Goal: Check status: Check status

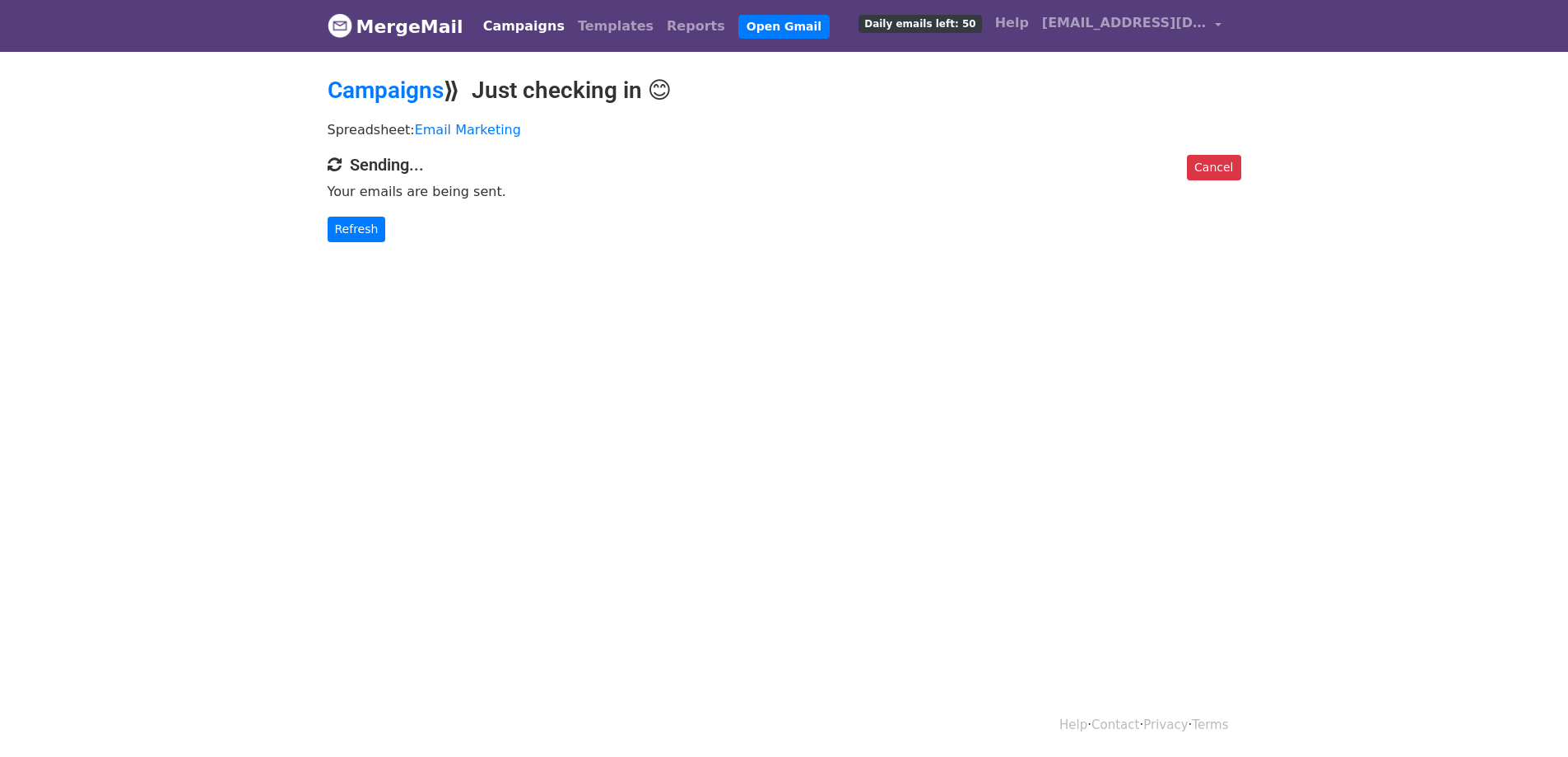
drag, startPoint x: 1111, startPoint y: 313, endPoint x: 1056, endPoint y: 288, distance: 60.4
click at [1111, 313] on html "MergeMail Campaigns Templates Reports Open Gmail Daily emails left: 50 Help lea…" at bounding box center [784, 378] width 1568 height 757
click at [375, 224] on link "Refresh" at bounding box center [356, 229] width 58 height 26
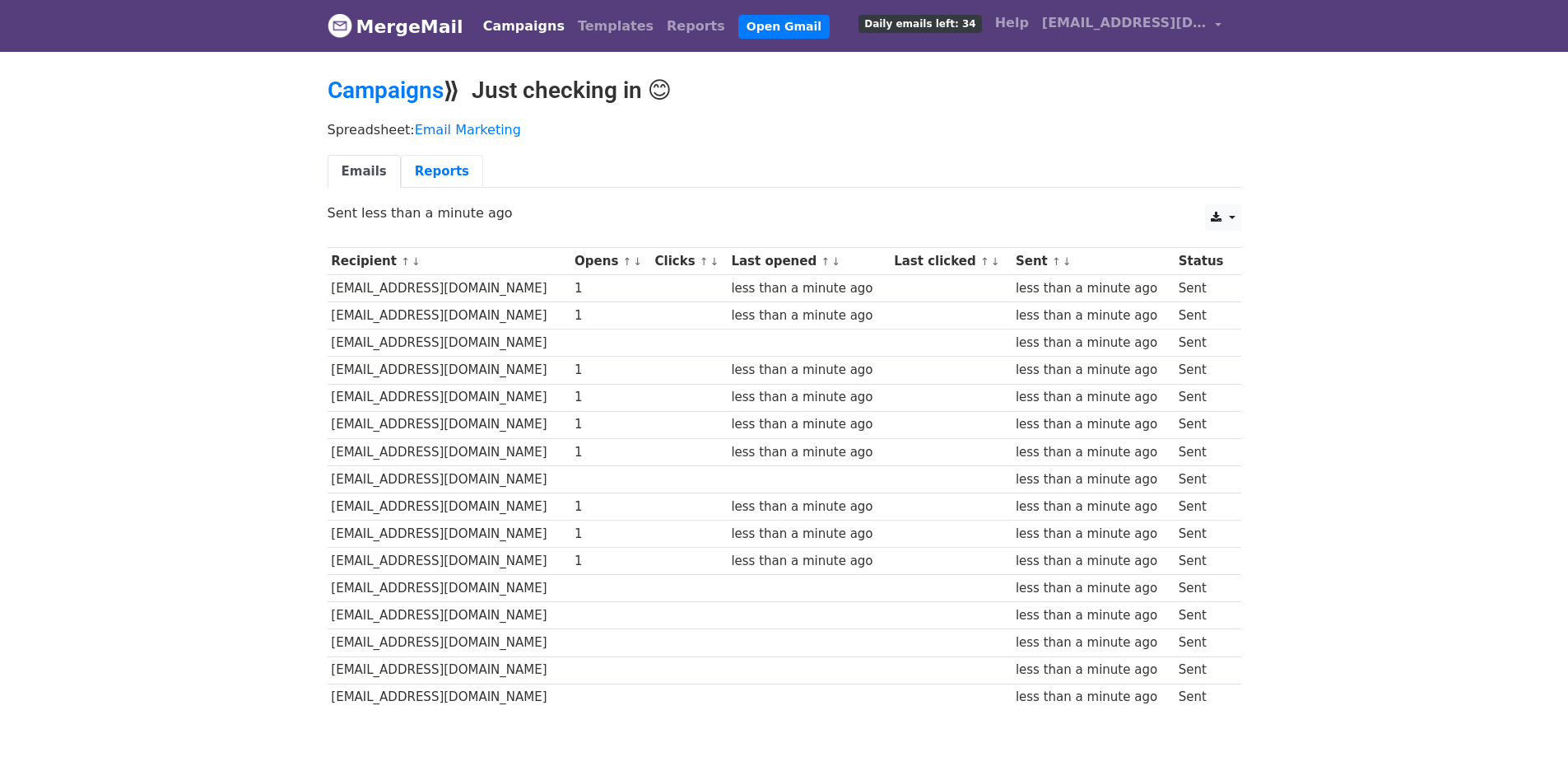
click at [428, 173] on link "Reports" at bounding box center [442, 171] width 82 height 34
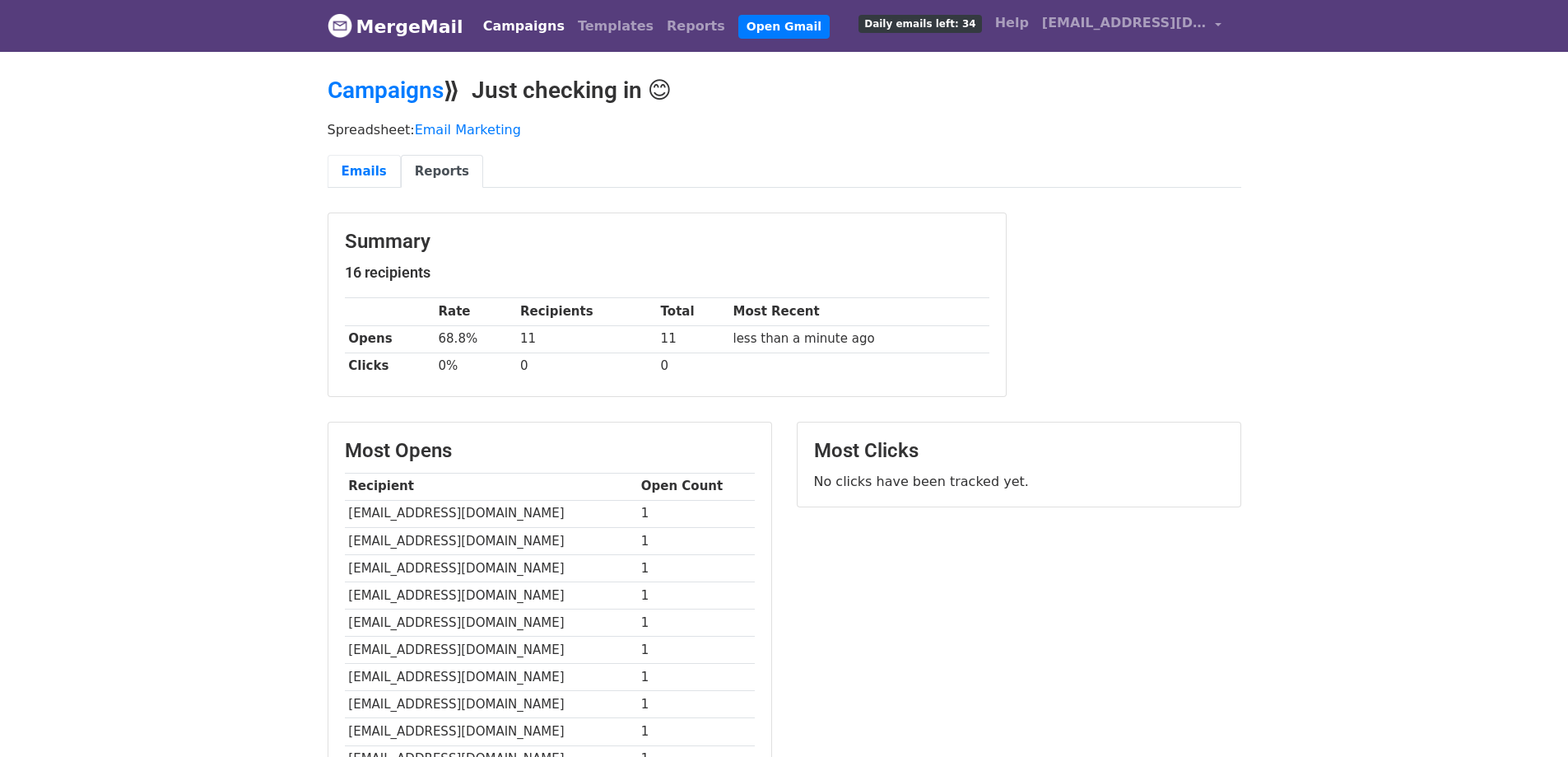
click at [368, 178] on link "Emails" at bounding box center [364, 171] width 73 height 34
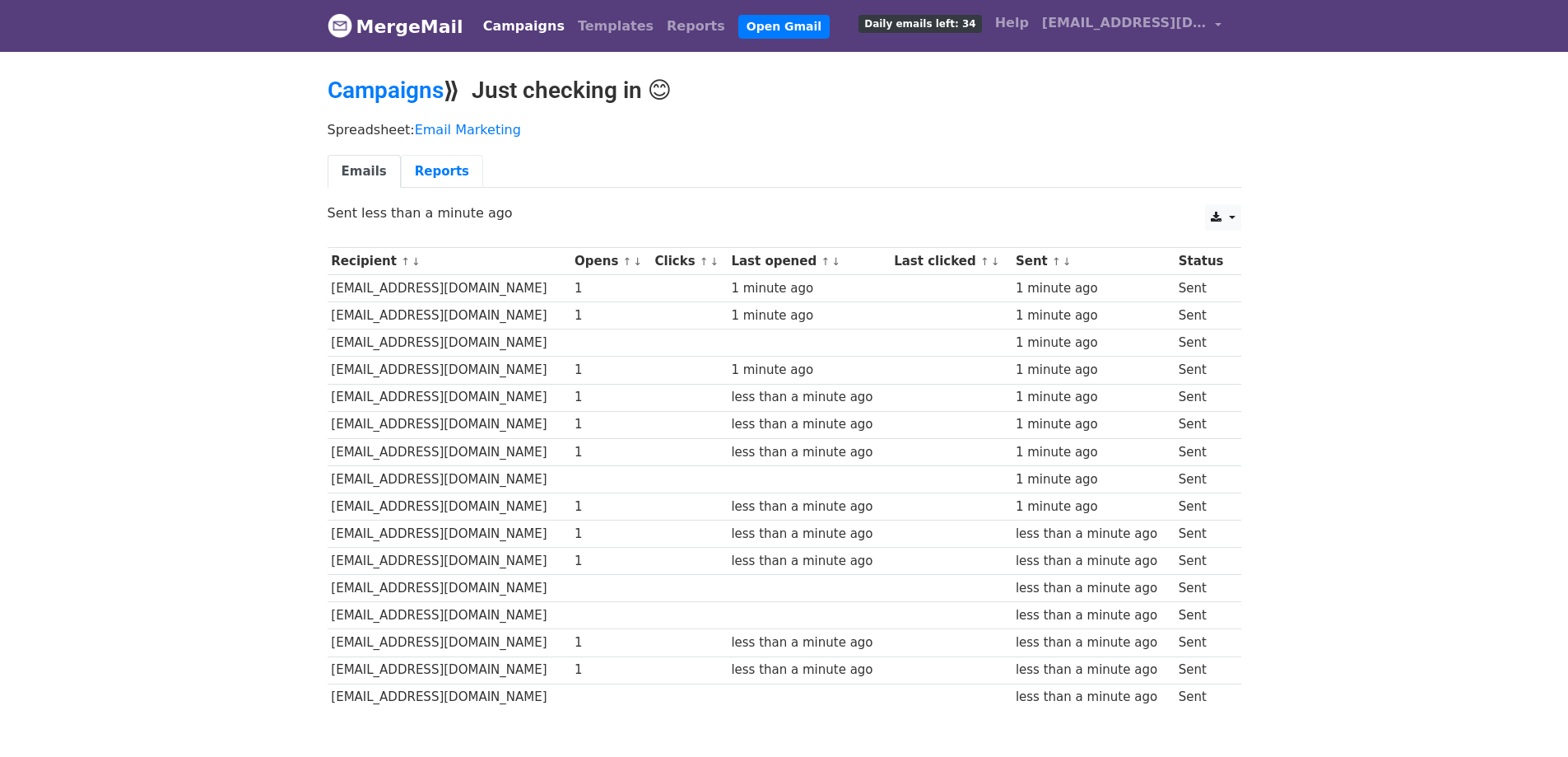
click at [435, 183] on link "Reports" at bounding box center [442, 171] width 82 height 34
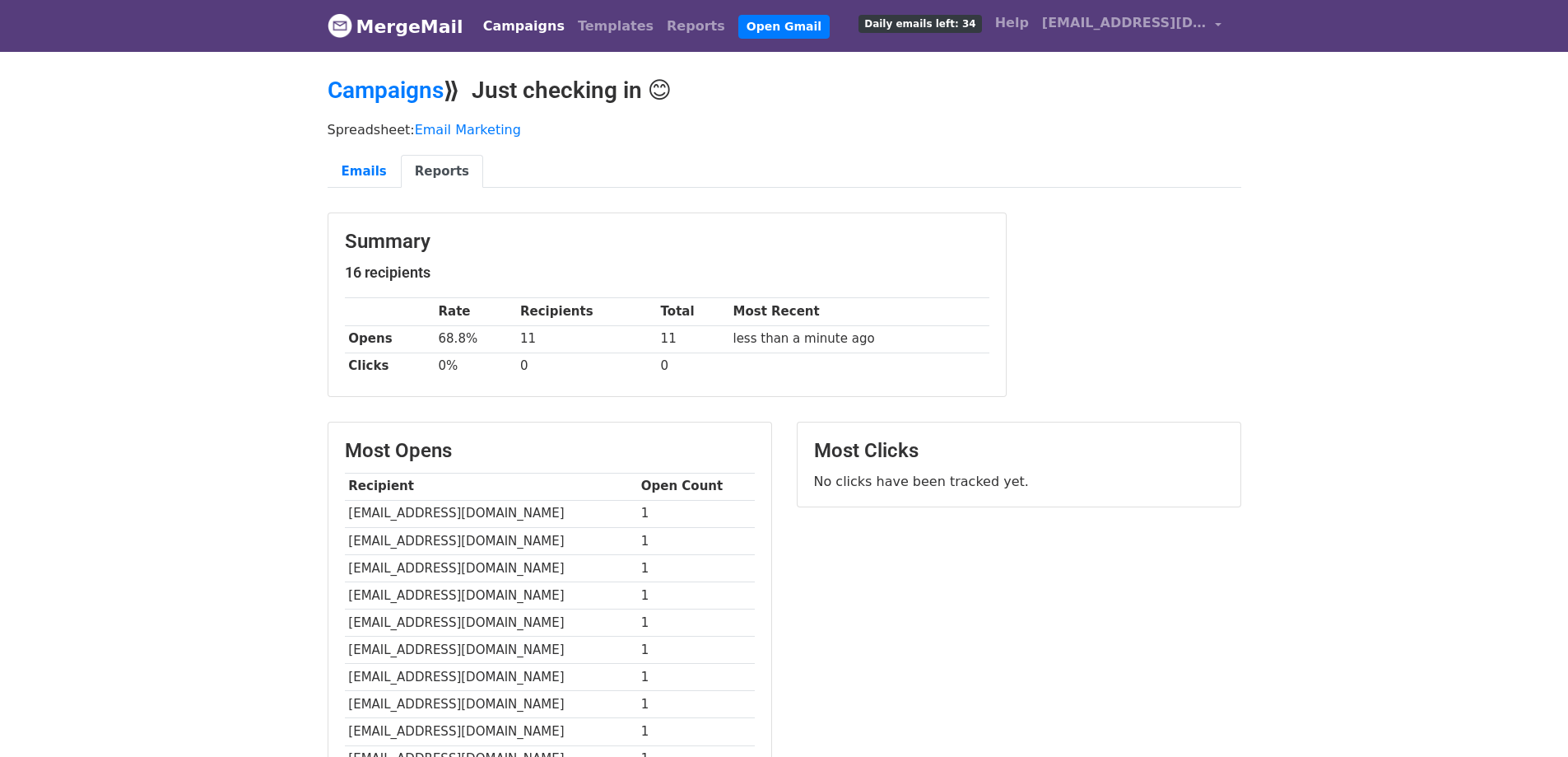
click at [422, 170] on link "Reports" at bounding box center [442, 171] width 82 height 34
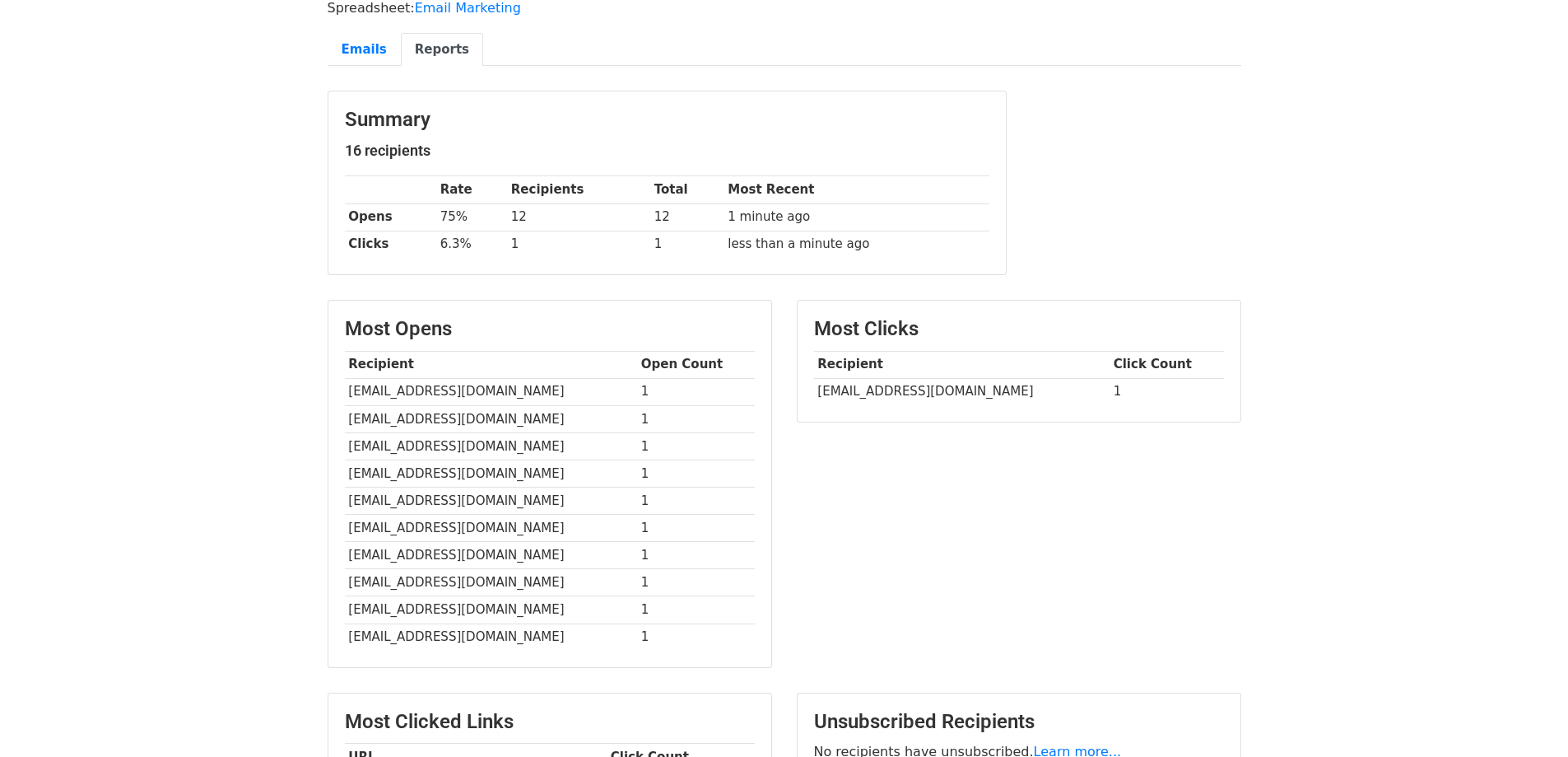
scroll to position [329, 0]
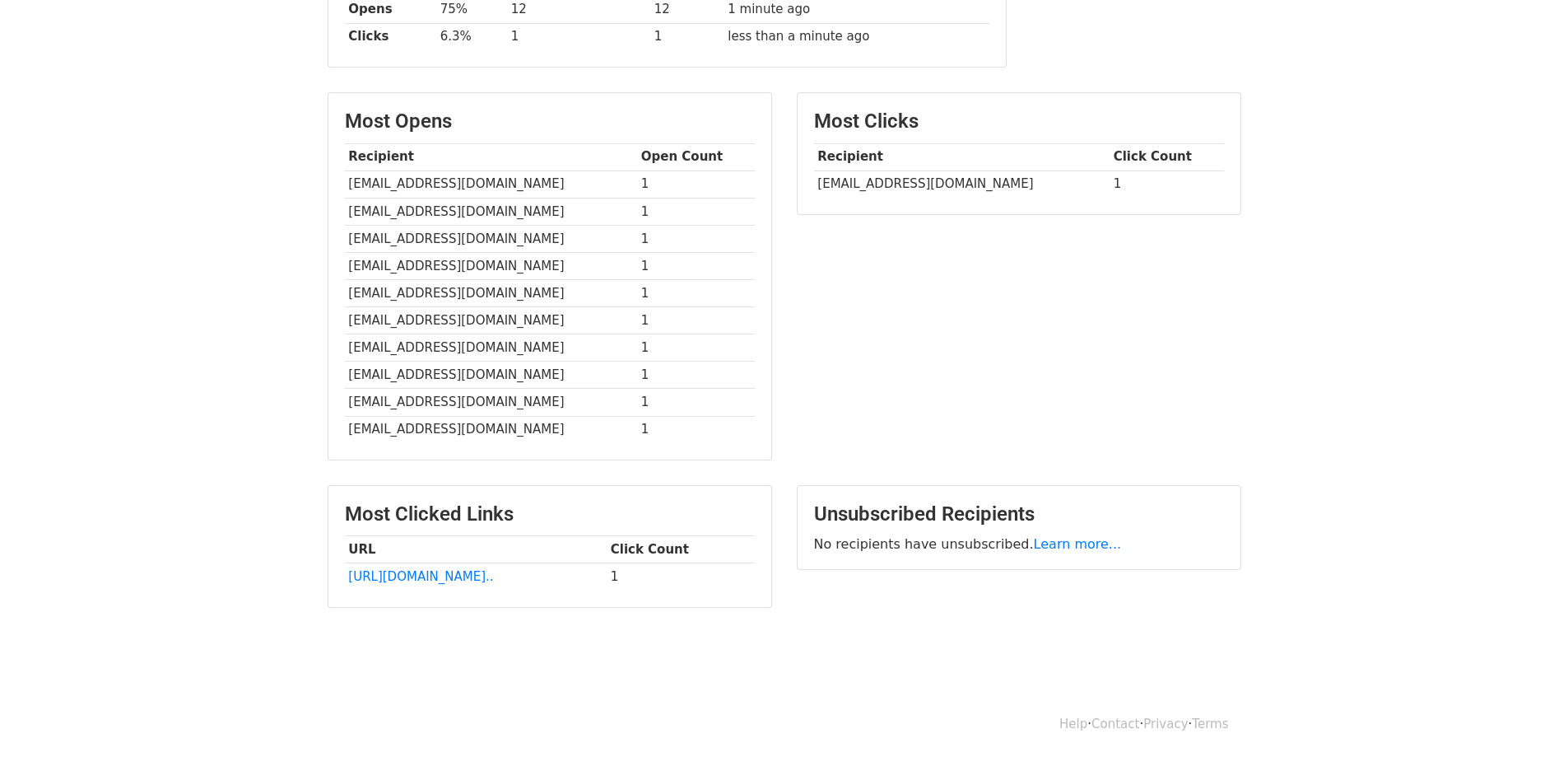
click at [421, 575] on link "[URL][DOMAIN_NAME].." at bounding box center [420, 577] width 145 height 15
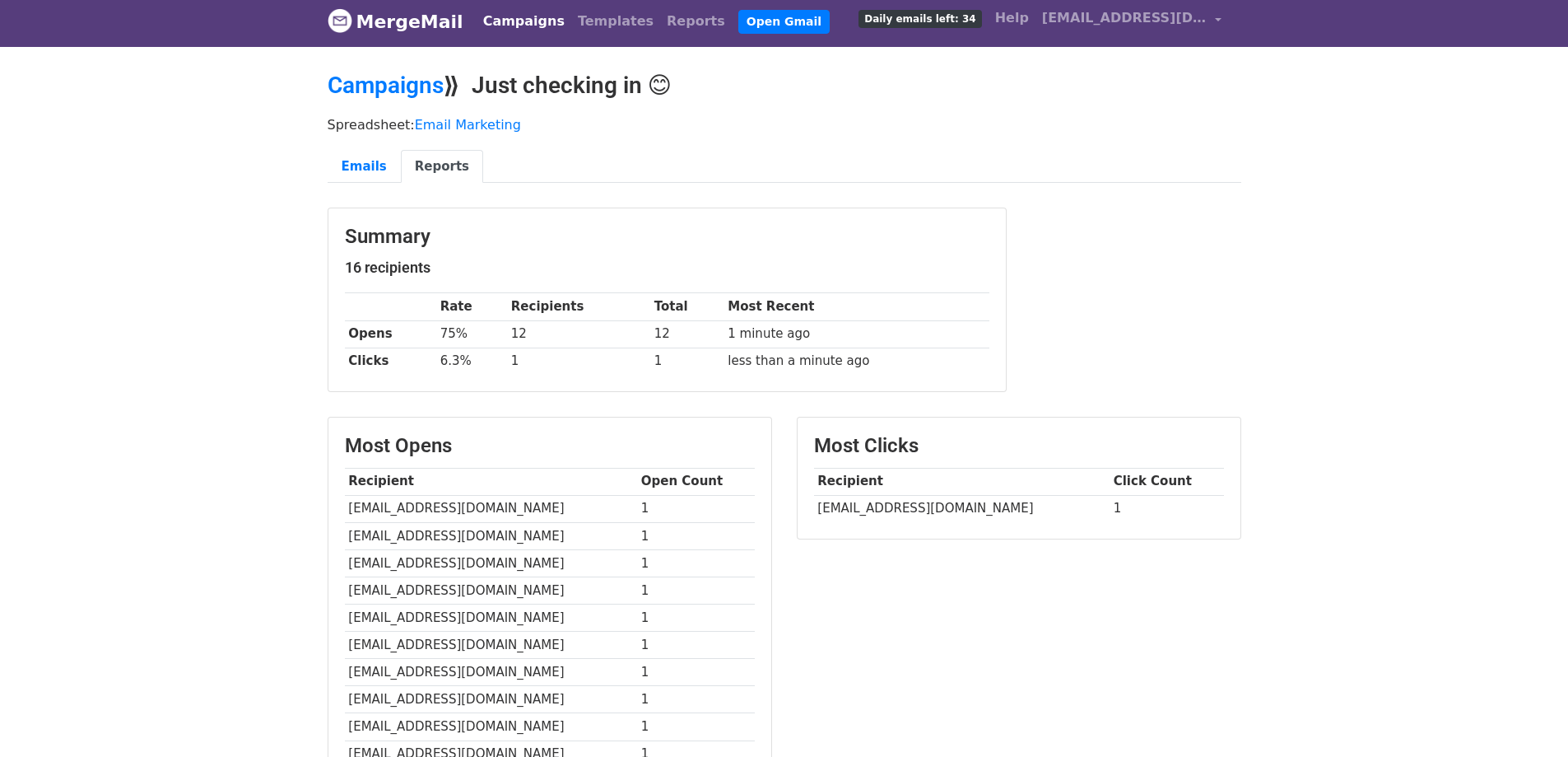
scroll to position [0, 0]
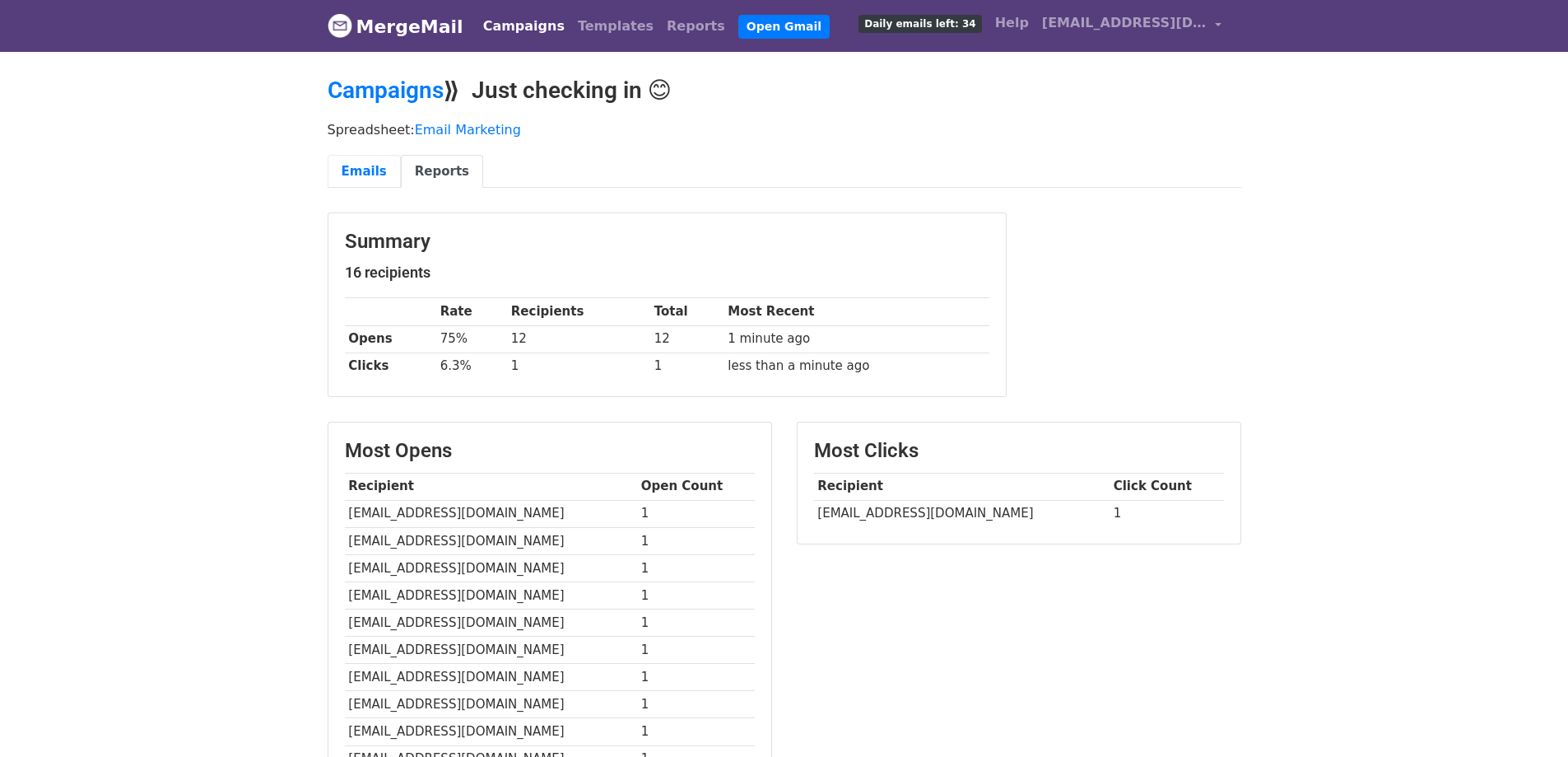
click at [362, 174] on link "Emails" at bounding box center [364, 171] width 73 height 34
click at [523, 26] on link "Campaigns" at bounding box center [524, 27] width 95 height 33
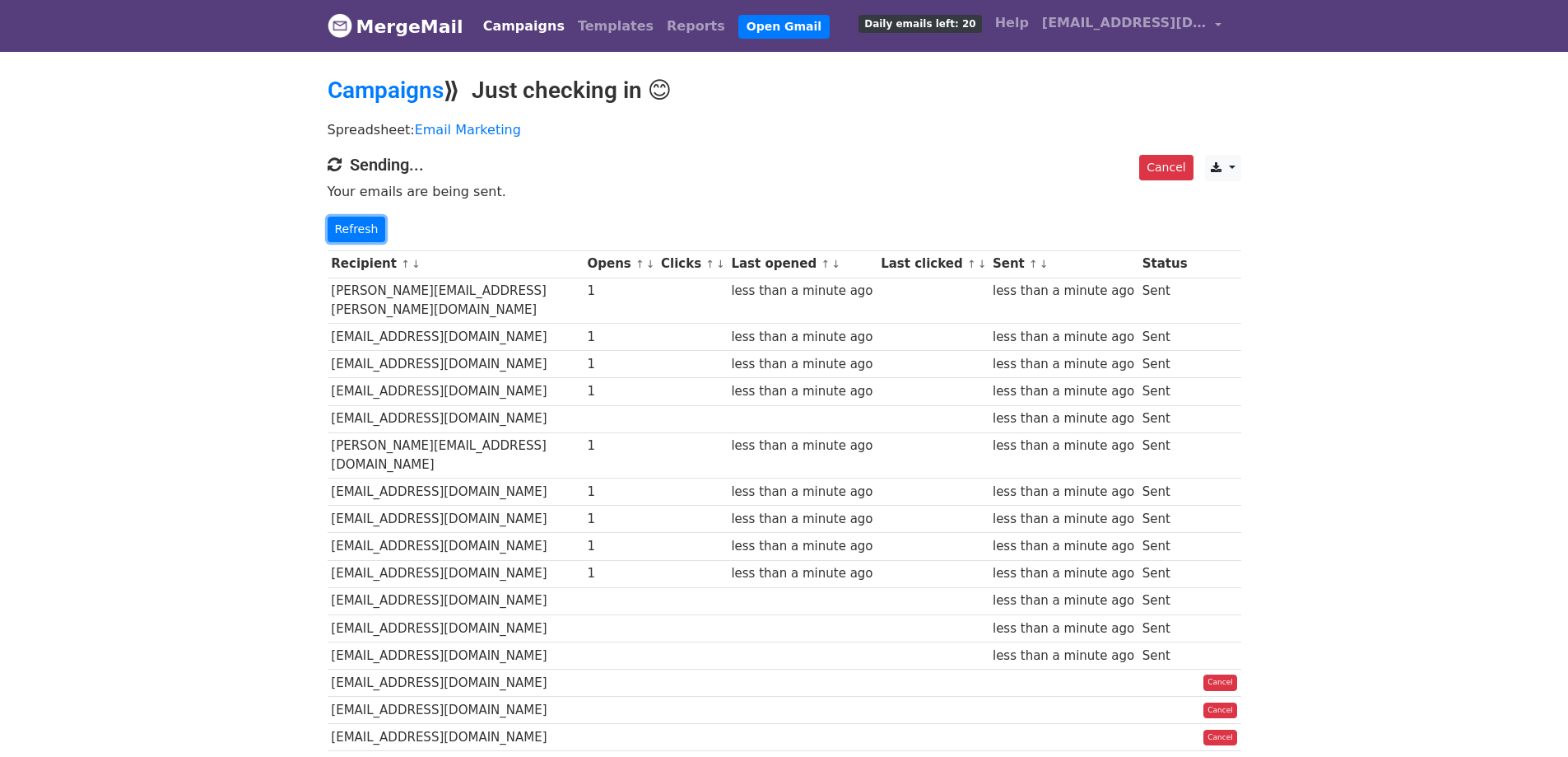
click at [360, 227] on link "Refresh" at bounding box center [356, 229] width 58 height 26
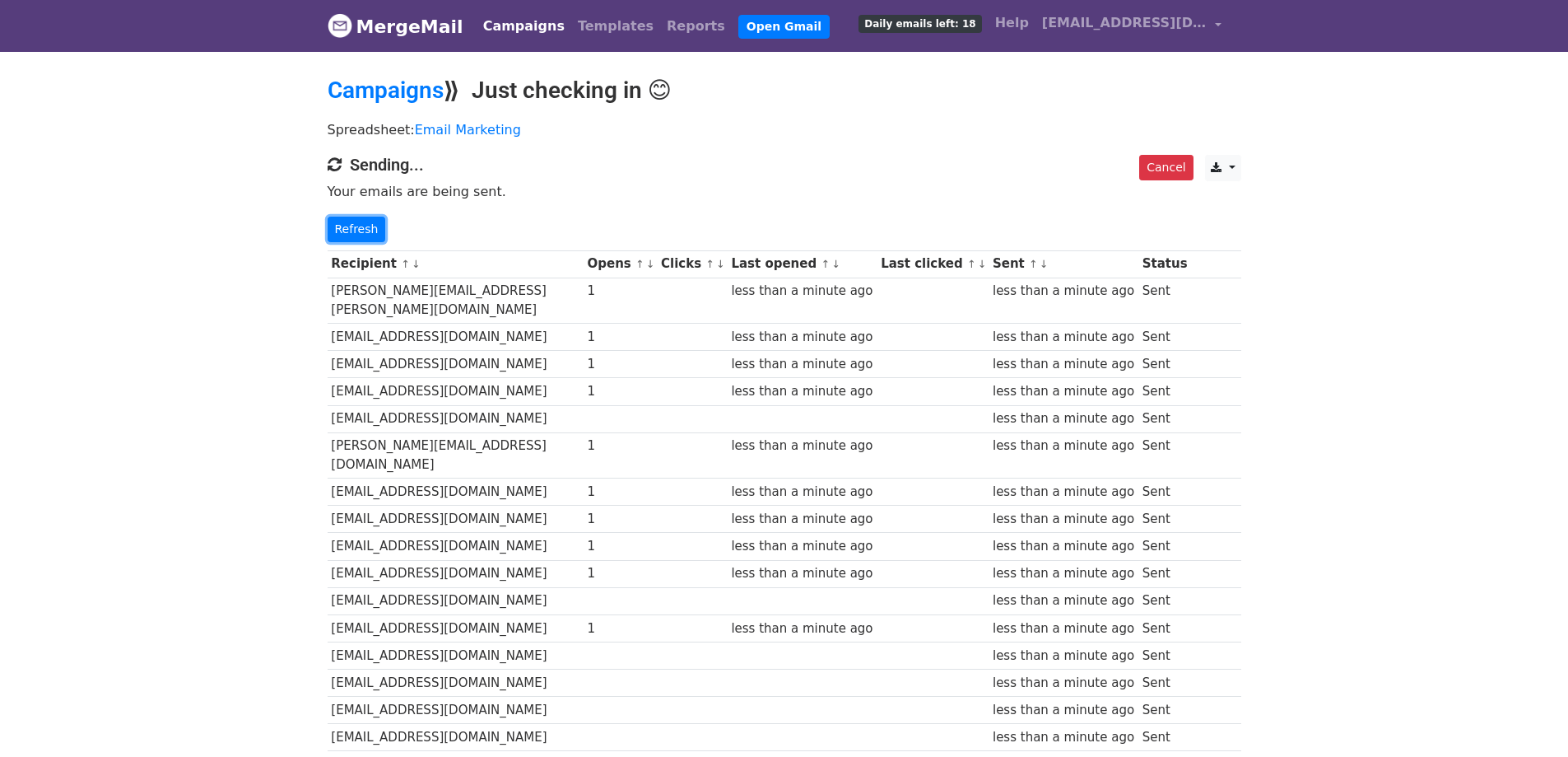
click at [355, 224] on link "Refresh" at bounding box center [356, 229] width 58 height 26
click at [360, 230] on link "Refresh" at bounding box center [356, 229] width 58 height 26
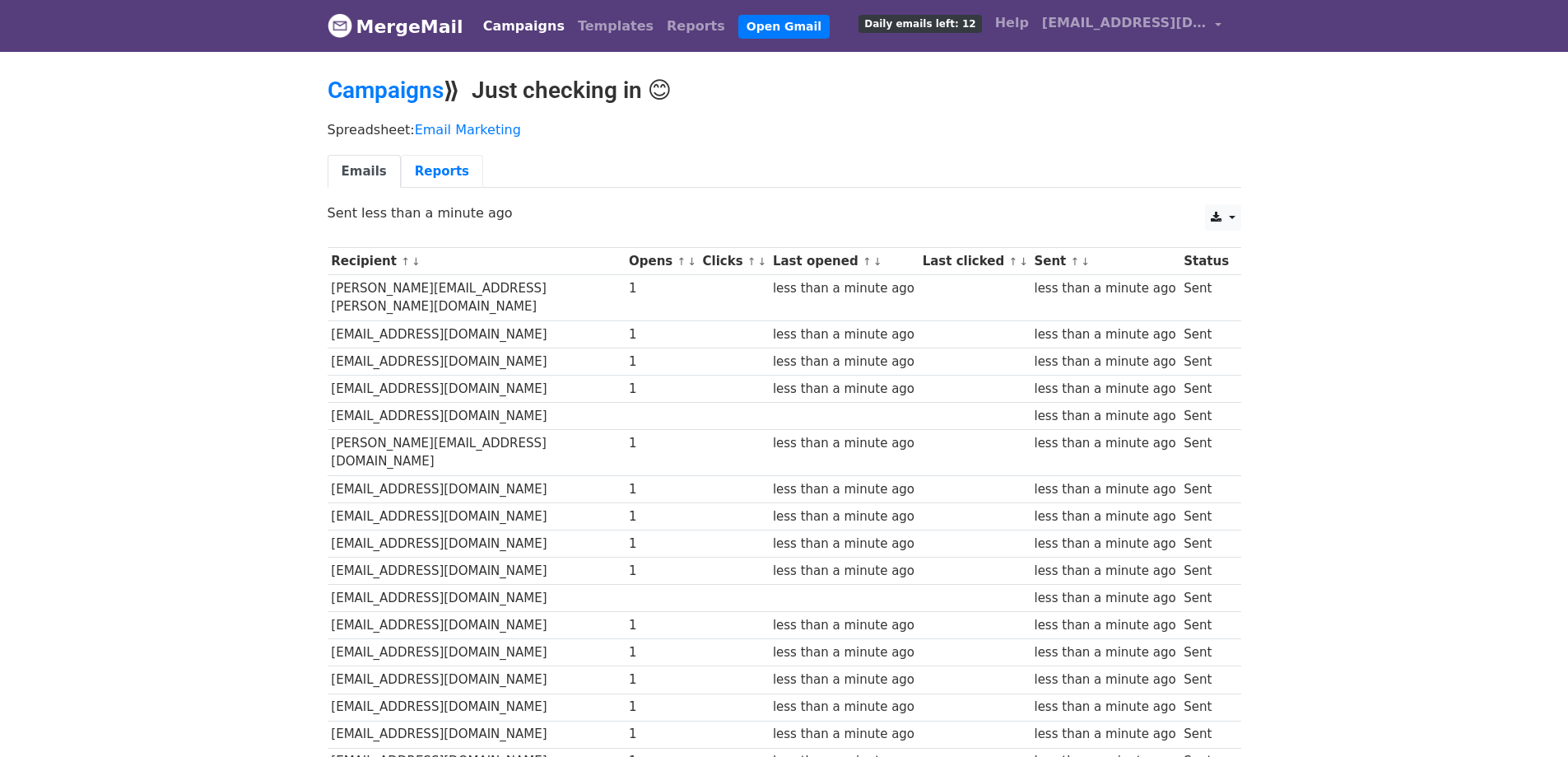
click at [421, 169] on link "Reports" at bounding box center [442, 171] width 82 height 34
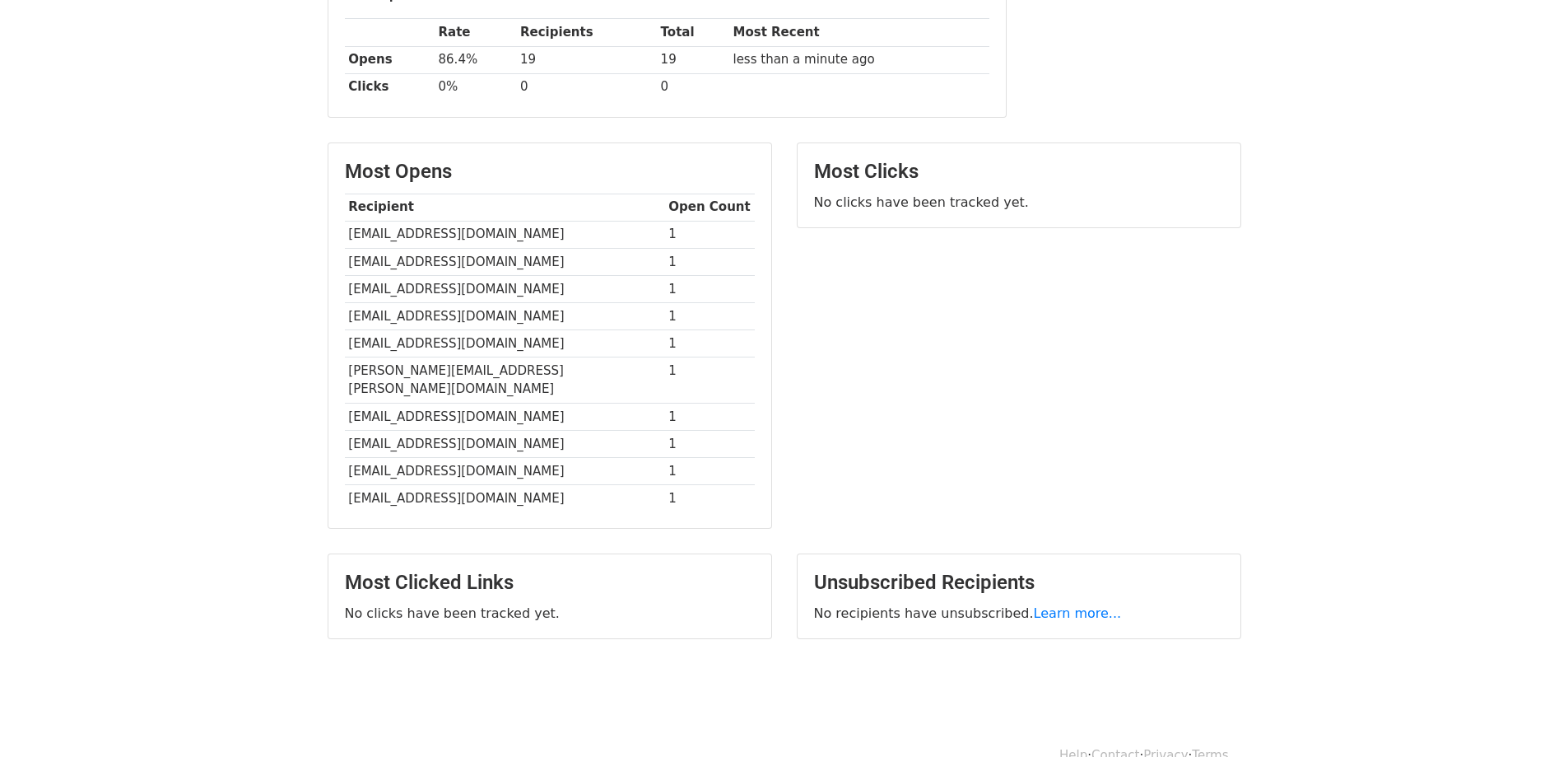
scroll to position [292, 0]
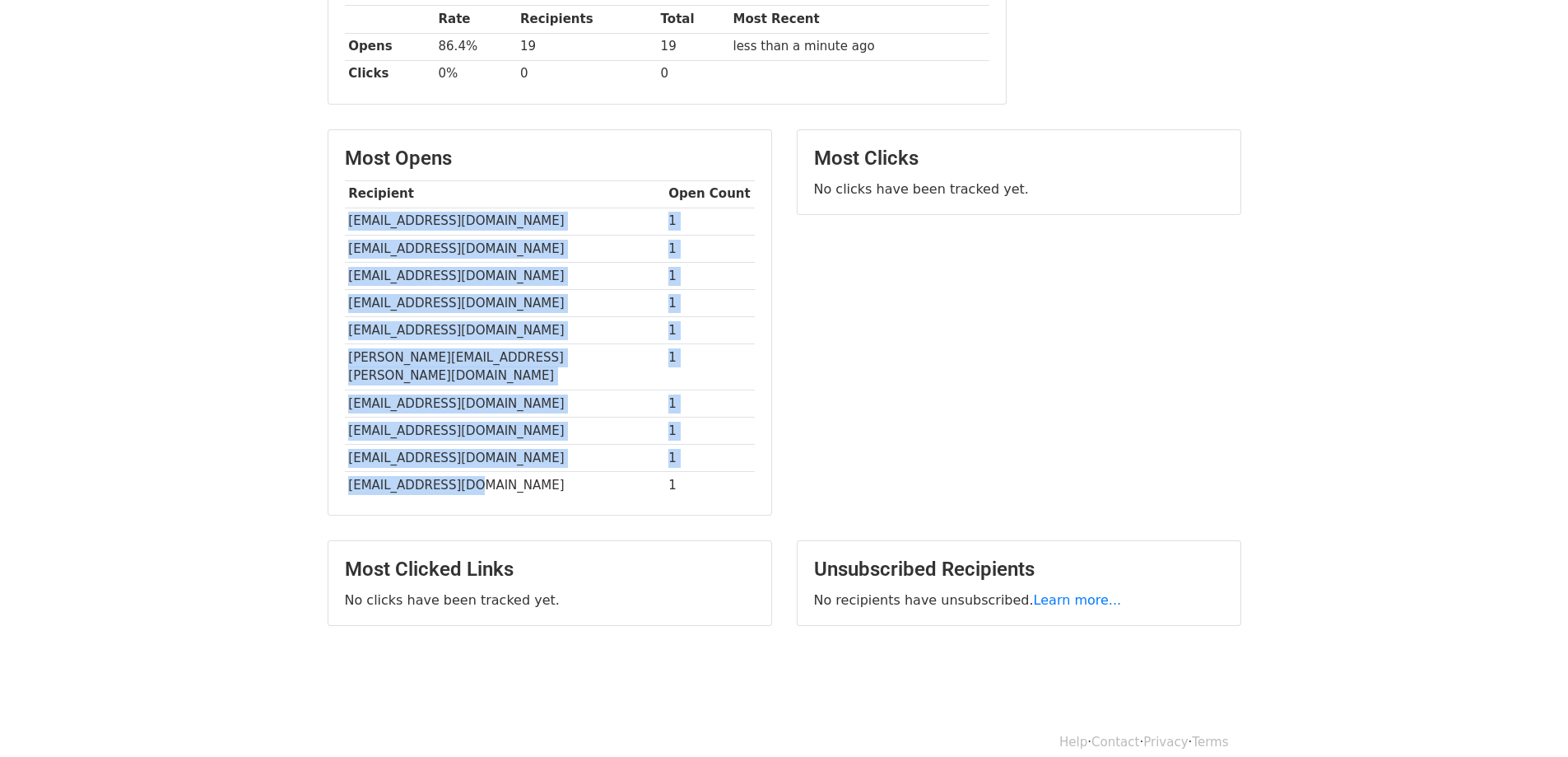
drag, startPoint x: 482, startPoint y: 459, endPoint x: 349, endPoint y: 220, distance: 273.5
click at [349, 220] on tbody "Recipient Open Count [EMAIL_ADDRESS][DOMAIN_NAME] 1 [EMAIL_ADDRESS][DOMAIN_NAME…" at bounding box center [550, 339] width 410 height 318
click at [365, 286] on td "arco110615@gmail.com" at bounding box center [504, 275] width 320 height 27
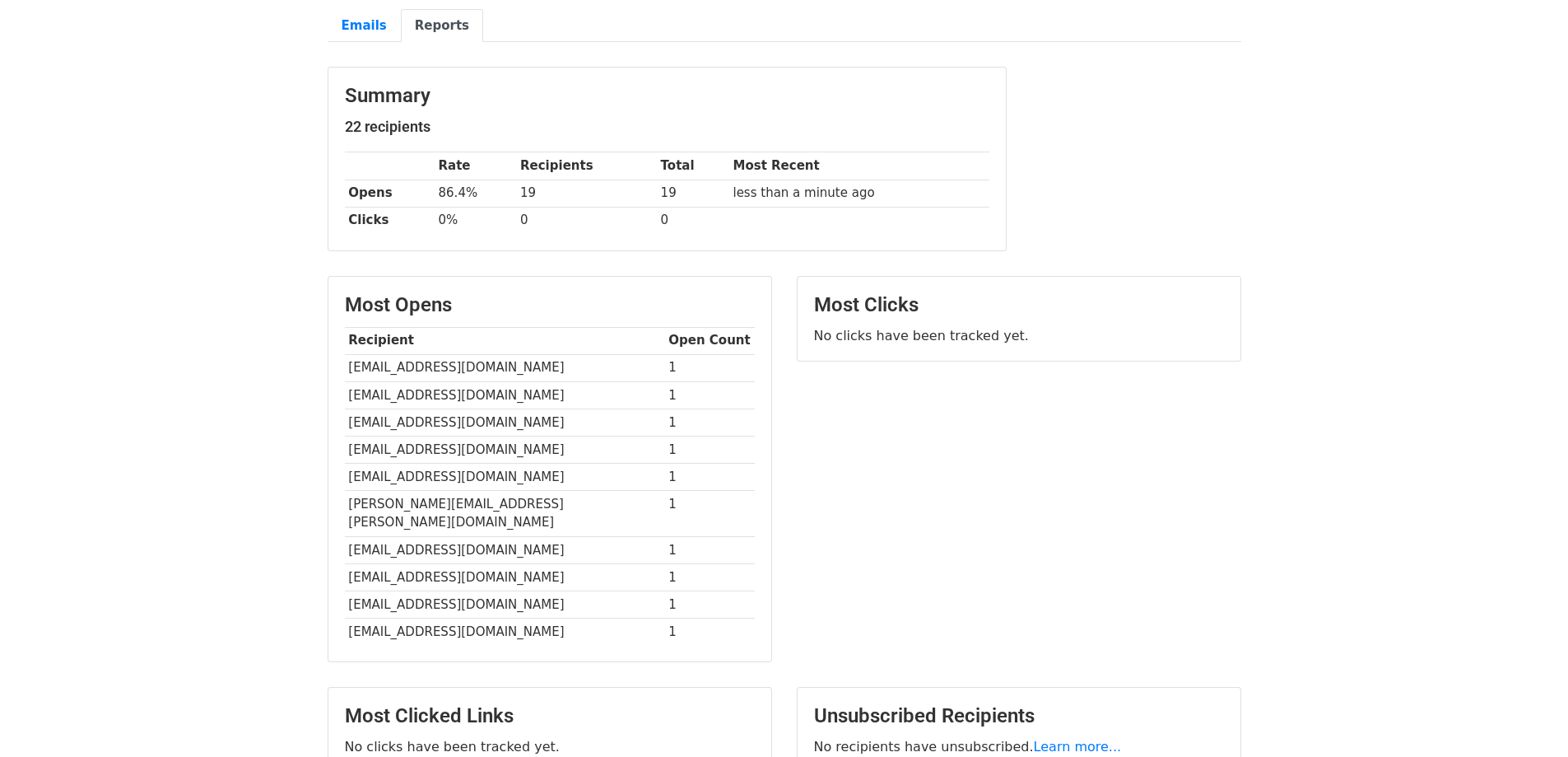
scroll to position [0, 0]
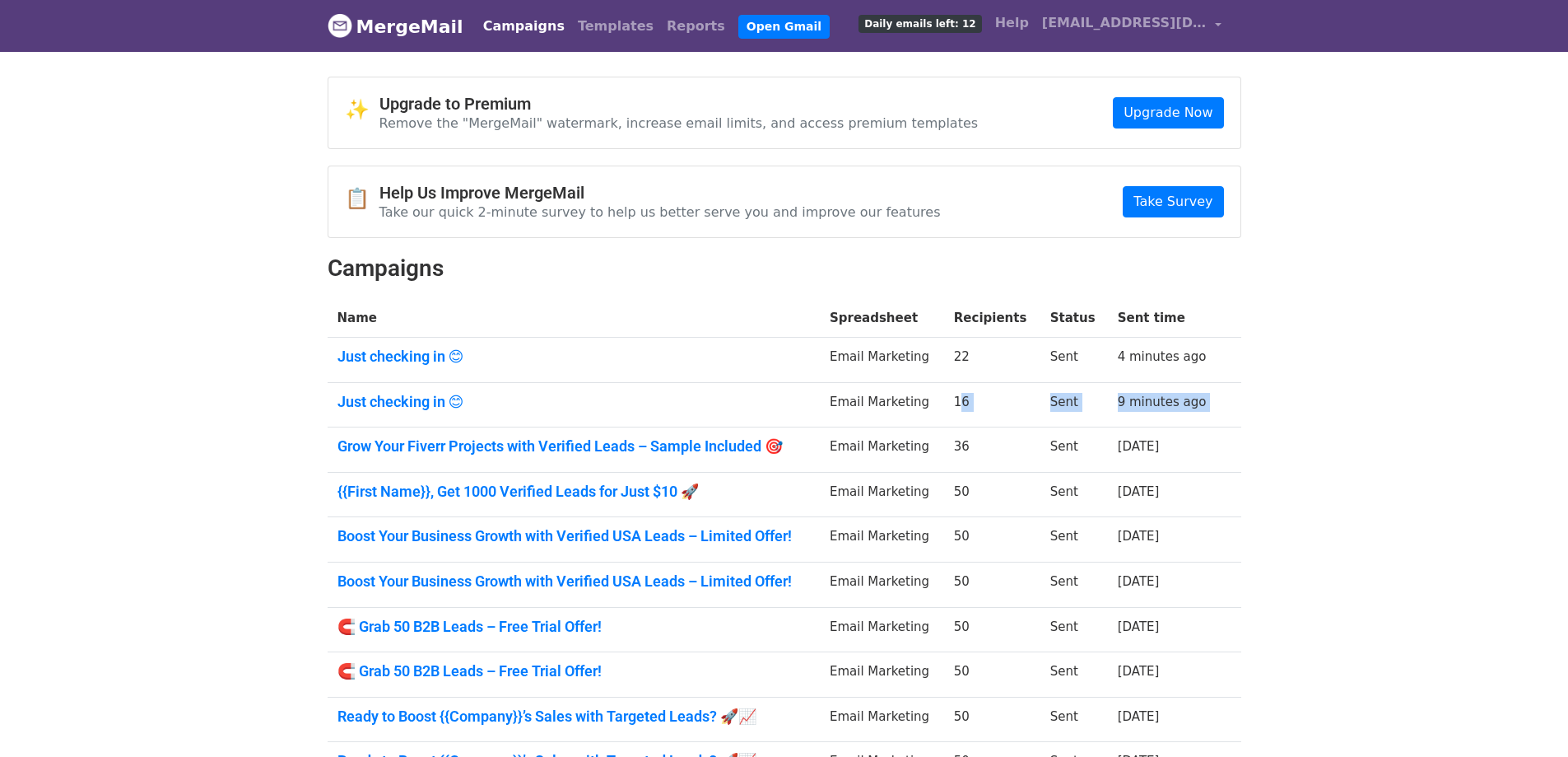
drag, startPoint x: 973, startPoint y: 405, endPoint x: 1223, endPoint y: 405, distance: 250.0
click at [1223, 405] on tr "Just checking in 😊 Email Marketing 16 Sent 9 minutes ago" at bounding box center [784, 405] width 914 height 46
click at [1223, 405] on td at bounding box center [1231, 405] width 21 height 46
click at [384, 398] on link "Just checking in 😊" at bounding box center [573, 402] width 473 height 18
click at [409, 353] on link "Just checking in 😊" at bounding box center [573, 356] width 473 height 18
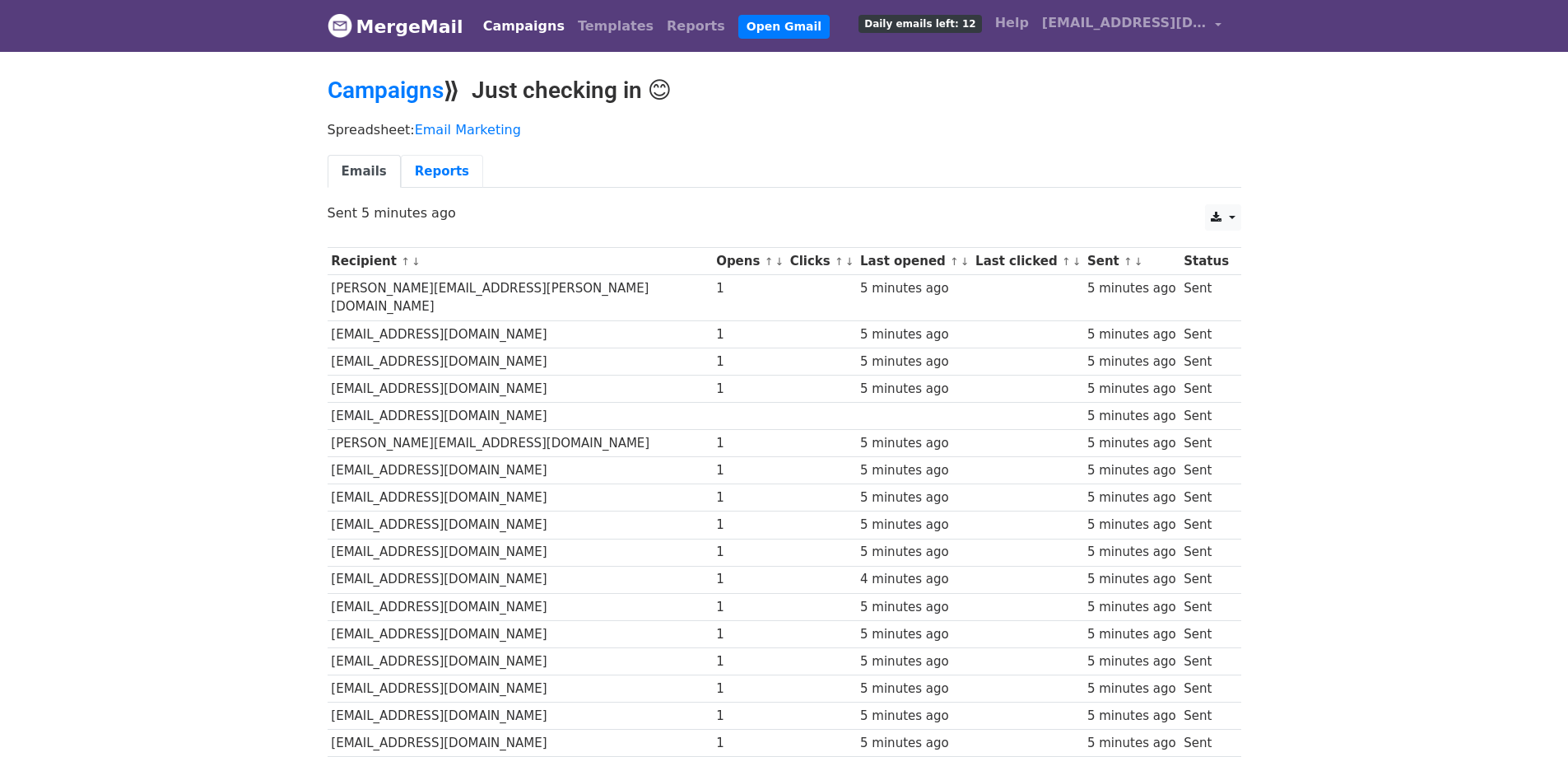
click at [415, 165] on link "Reports" at bounding box center [442, 171] width 82 height 34
